Goal: Browse casually

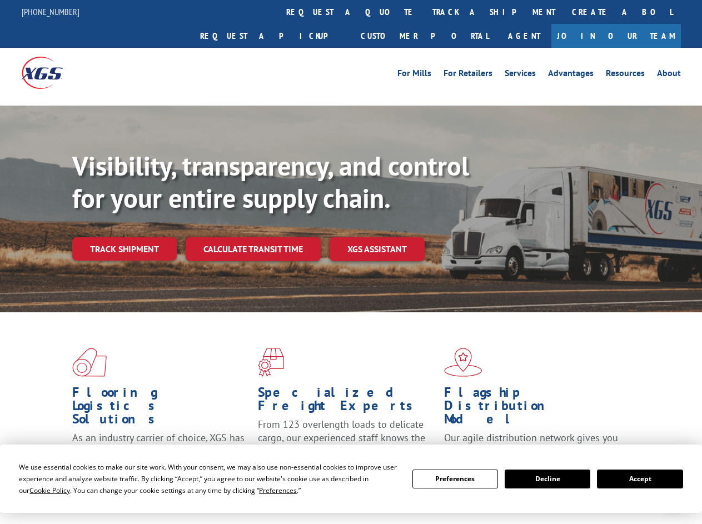
click at [351, 262] on div "Visibility, transparency, and control for your entire supply chain. Track shipm…" at bounding box center [386, 227] width 629 height 155
click at [39, 490] on span "Cookie Policy" at bounding box center [49, 490] width 41 height 9
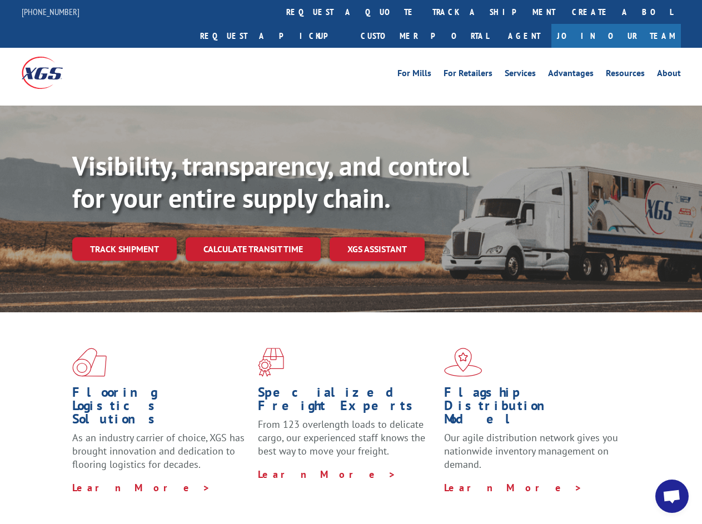
click at [267, 490] on div "Flooring Logistics Solutions As an industry carrier of choice, XGS has brought …" at bounding box center [351, 423] width 702 height 223
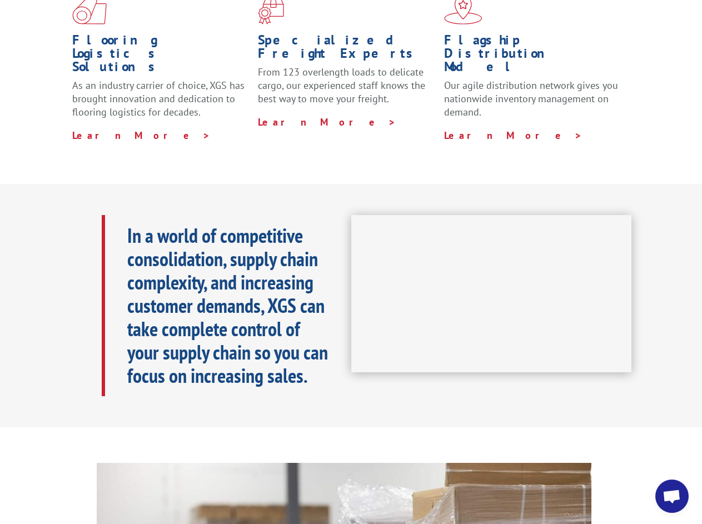
click at [351, 262] on iframe at bounding box center [491, 294] width 281 height 158
click at [318, 33] on h1 "Specialized Freight Experts" at bounding box center [346, 49] width 177 height 32
click at [388, 33] on h1 "Specialized Freight Experts" at bounding box center [346, 49] width 177 height 32
click at [457, 33] on h1 "Flagship Distribution Model" at bounding box center [532, 56] width 177 height 46
